Goal: Task Accomplishment & Management: Use online tool/utility

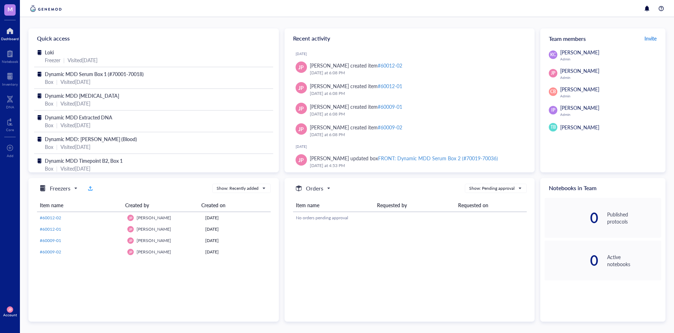
click at [652, 38] on span "Invite" at bounding box center [650, 38] width 12 height 7
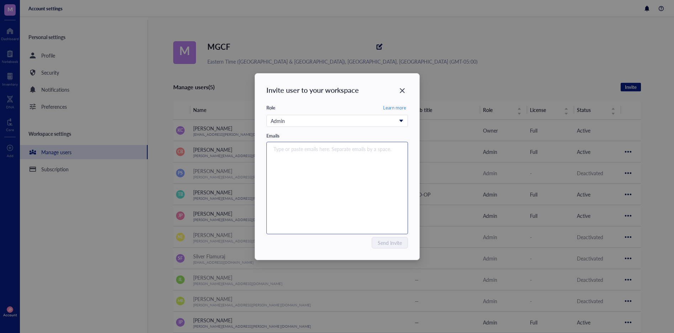
click at [344, 151] on input "search" at bounding box center [335, 149] width 124 height 9
click at [403, 89] on icon "Close" at bounding box center [402, 90] width 7 height 7
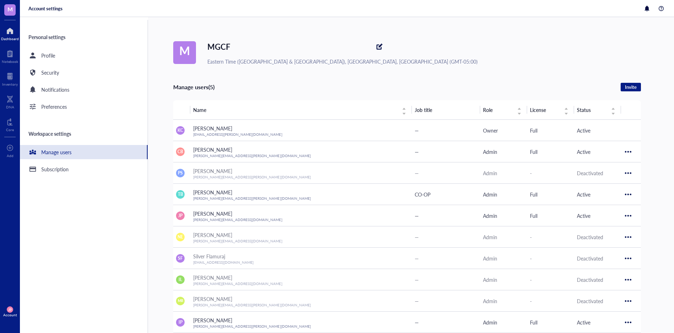
click at [14, 30] on div at bounding box center [10, 30] width 18 height 11
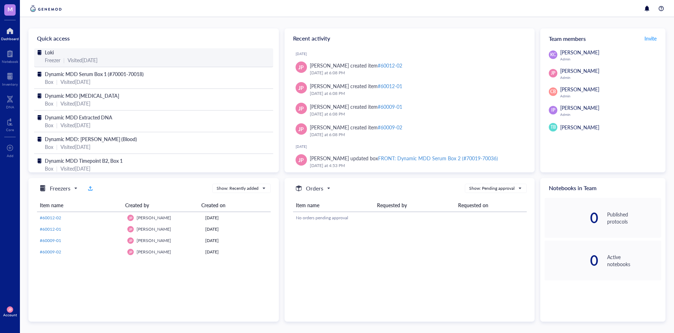
click at [91, 57] on div "Visited [DATE]" at bounding box center [83, 60] width 30 height 8
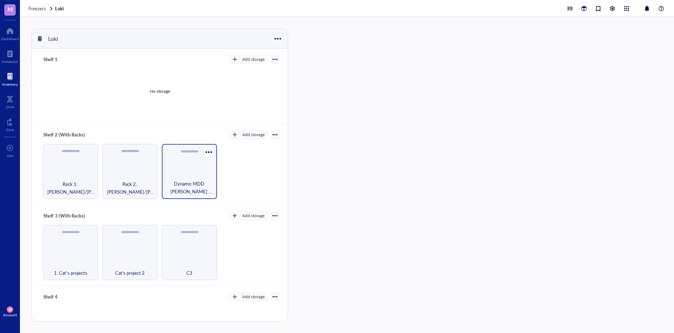
click at [190, 176] on div "Dynamic MDD [PERSON_NAME] Boxes (to the right of the racks)" at bounding box center [189, 171] width 55 height 55
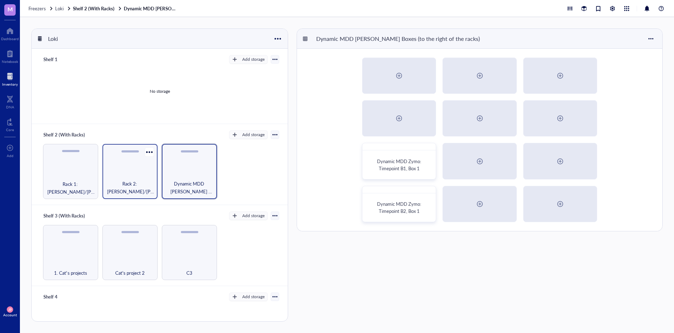
click at [136, 176] on div "Rack 2: [PERSON_NAME]/[PERSON_NAME] Lab (EPICenter)" at bounding box center [129, 171] width 55 height 55
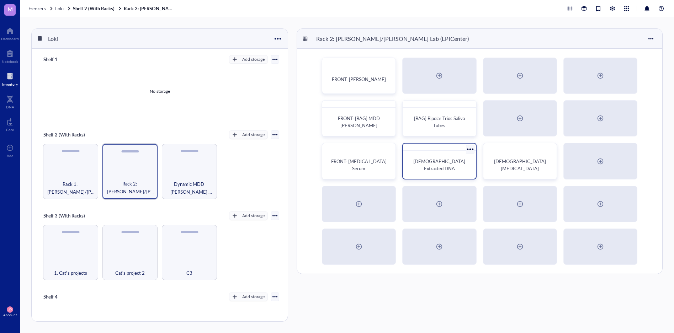
click at [453, 166] on span "[DEMOGRAPHIC_DATA] Extracted DNA" at bounding box center [439, 165] width 53 height 14
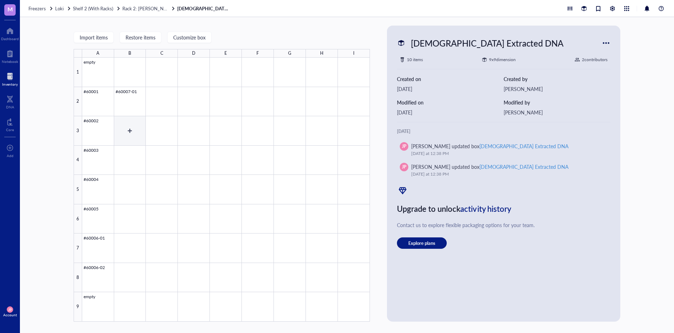
click at [132, 126] on div at bounding box center [226, 190] width 288 height 264
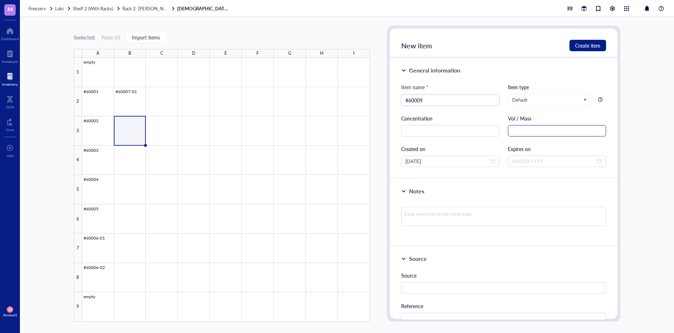
type input "#60009"
click at [516, 133] on input "text" at bounding box center [557, 130] width 98 height 11
type input "~100 uL"
click at [475, 131] on input "text" at bounding box center [450, 130] width 98 height 11
type input "32.9 ng/uL"
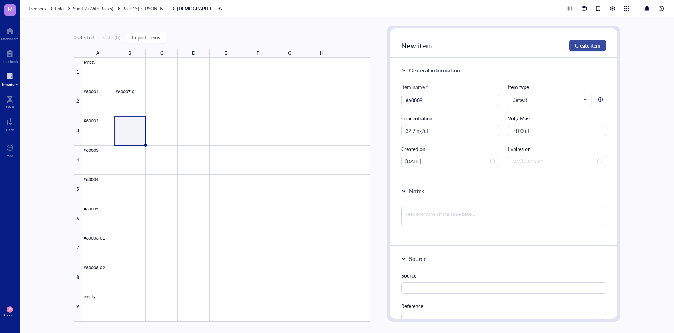
click at [589, 46] on span "Create item" at bounding box center [587, 46] width 25 height 6
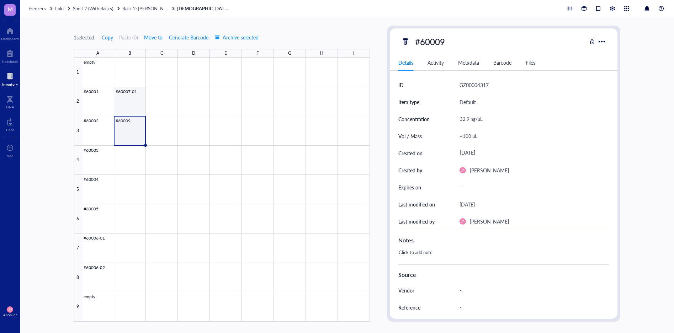
click at [128, 99] on div at bounding box center [226, 190] width 288 height 264
click at [100, 96] on div at bounding box center [226, 190] width 288 height 264
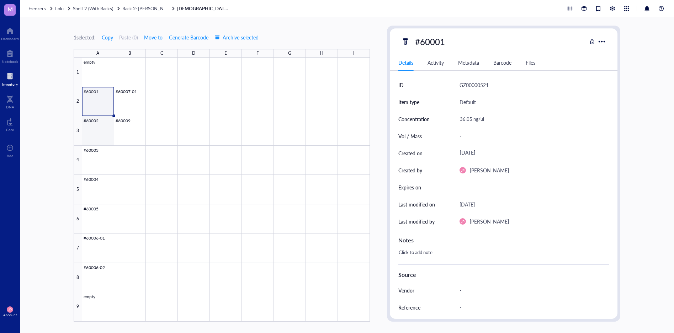
click at [98, 125] on div at bounding box center [226, 190] width 288 height 264
click at [96, 155] on div at bounding box center [226, 190] width 288 height 264
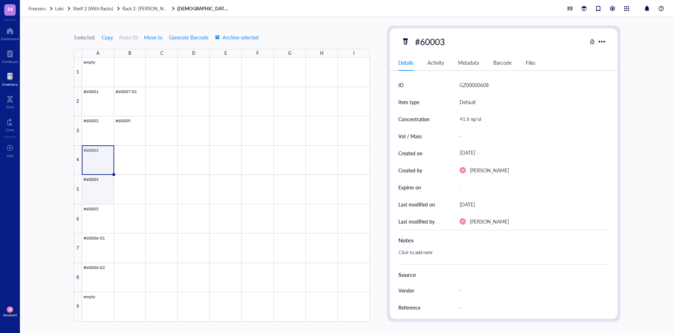
click at [103, 185] on div at bounding box center [226, 190] width 288 height 264
click at [99, 219] on div at bounding box center [226, 190] width 288 height 264
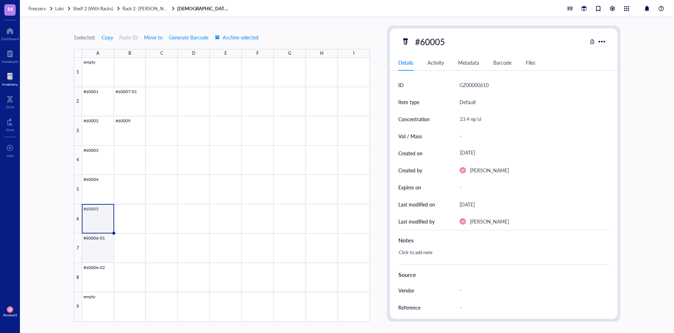
click at [97, 246] on div at bounding box center [226, 190] width 288 height 264
click at [93, 276] on div at bounding box center [226, 190] width 288 height 264
click at [98, 252] on div at bounding box center [226, 190] width 288 height 264
click at [105, 218] on div at bounding box center [226, 190] width 288 height 264
click at [135, 102] on div at bounding box center [226, 190] width 288 height 264
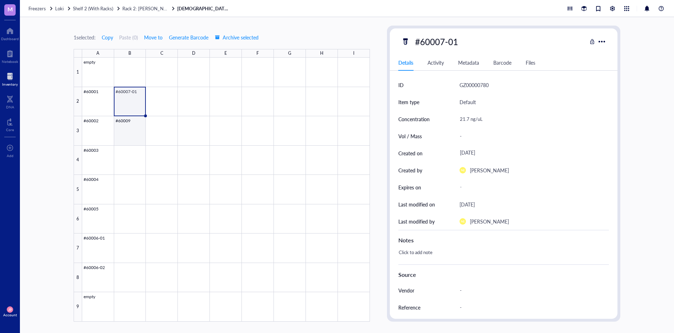
click at [129, 128] on div at bounding box center [226, 190] width 288 height 264
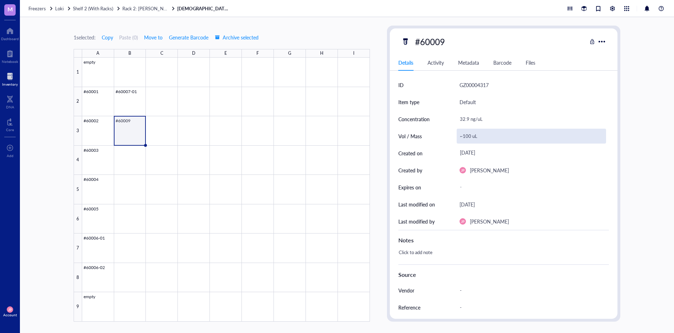
click at [478, 138] on div "~100 uL" at bounding box center [532, 136] width 150 height 15
drag, startPoint x: 490, startPoint y: 138, endPoint x: 443, endPoint y: 132, distance: 48.0
click at [443, 132] on div "Vol / Mass ~100 uL" at bounding box center [503, 136] width 211 height 17
click at [499, 136] on div "-" at bounding box center [532, 136] width 150 height 15
click at [133, 166] on div at bounding box center [226, 190] width 288 height 264
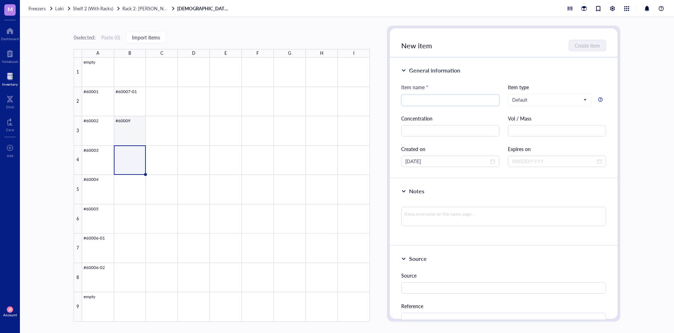
click at [129, 126] on div at bounding box center [226, 190] width 288 height 264
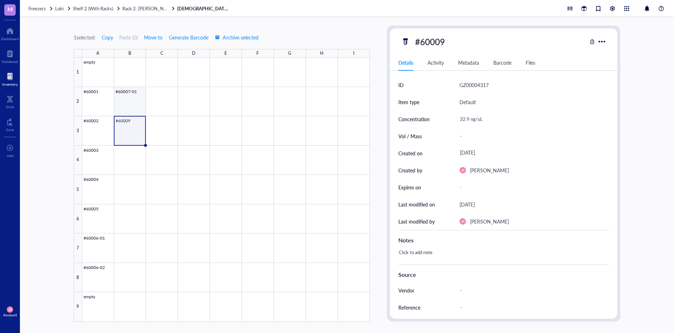
click at [130, 95] on div at bounding box center [226, 190] width 288 height 264
click at [132, 128] on div at bounding box center [226, 190] width 288 height 264
click at [131, 164] on div at bounding box center [226, 190] width 288 height 264
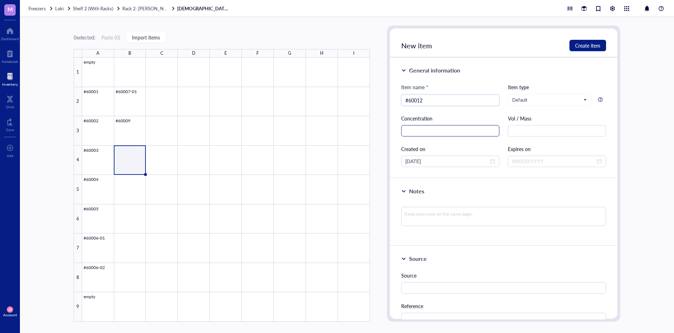
type input "#60012"
click at [443, 135] on input "text" at bounding box center [450, 130] width 98 height 11
type input "40.9 ng/uL"
click at [586, 43] on span "Create item" at bounding box center [587, 46] width 25 height 6
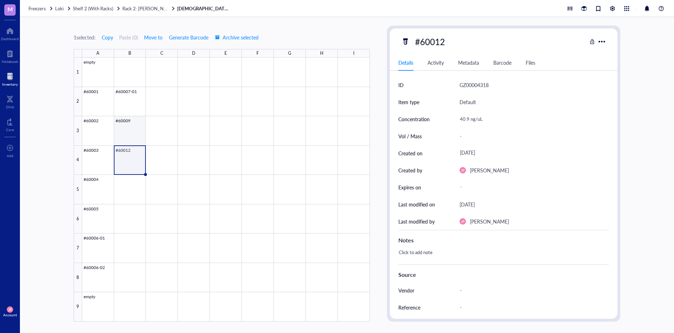
click at [136, 128] on div at bounding box center [226, 190] width 288 height 264
click at [134, 102] on div at bounding box center [226, 190] width 288 height 264
click at [131, 131] on div at bounding box center [226, 190] width 288 height 264
click at [129, 163] on div at bounding box center [226, 190] width 288 height 264
click at [86, 94] on div at bounding box center [226, 190] width 288 height 264
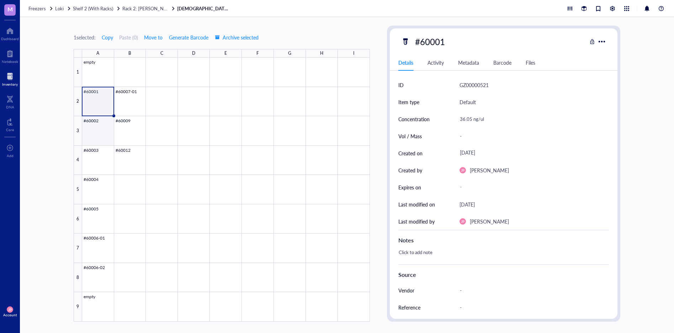
click at [89, 128] on div at bounding box center [226, 190] width 288 height 264
click at [99, 163] on div at bounding box center [226, 190] width 288 height 264
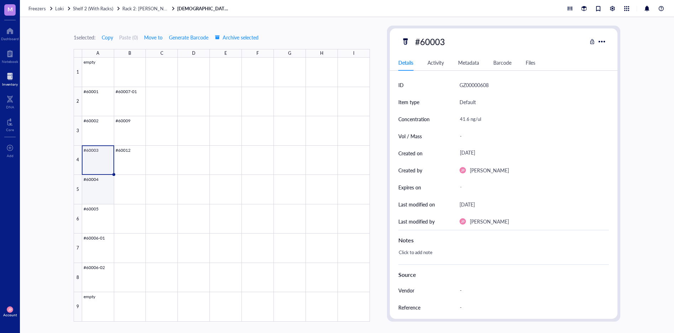
click at [96, 186] on div at bounding box center [226, 190] width 288 height 264
click at [95, 217] on div at bounding box center [226, 190] width 288 height 264
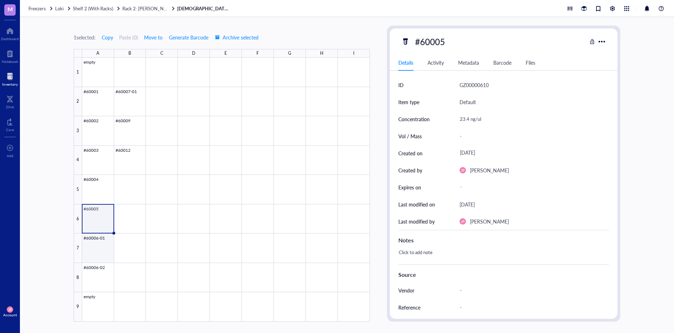
click at [102, 245] on div at bounding box center [226, 190] width 288 height 264
click at [101, 268] on div at bounding box center [226, 190] width 288 height 264
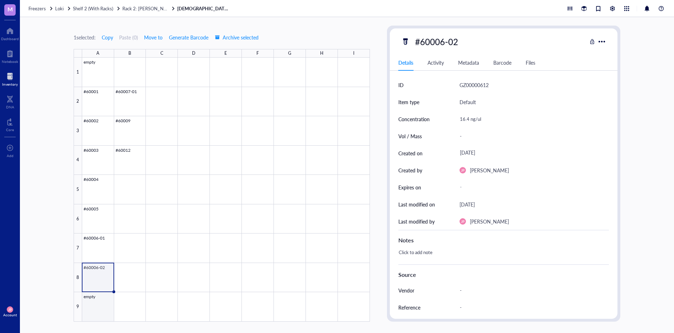
click at [97, 304] on div at bounding box center [226, 190] width 288 height 264
